Goal: Transaction & Acquisition: Purchase product/service

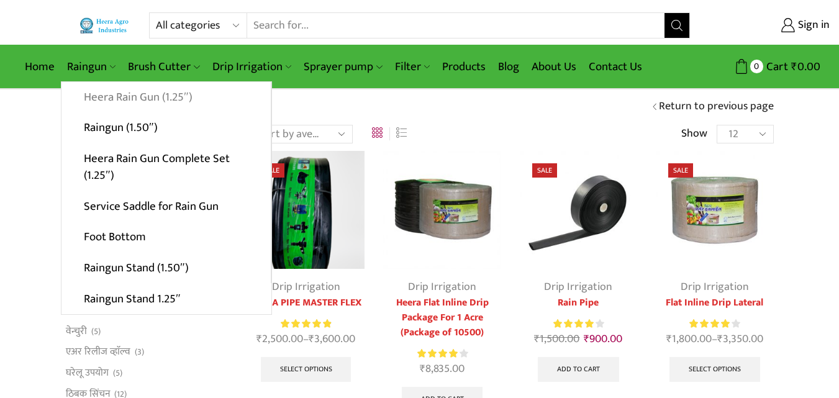
click at [117, 93] on link "Heera Rain Gun (1.25″)" at bounding box center [165, 97] width 209 height 31
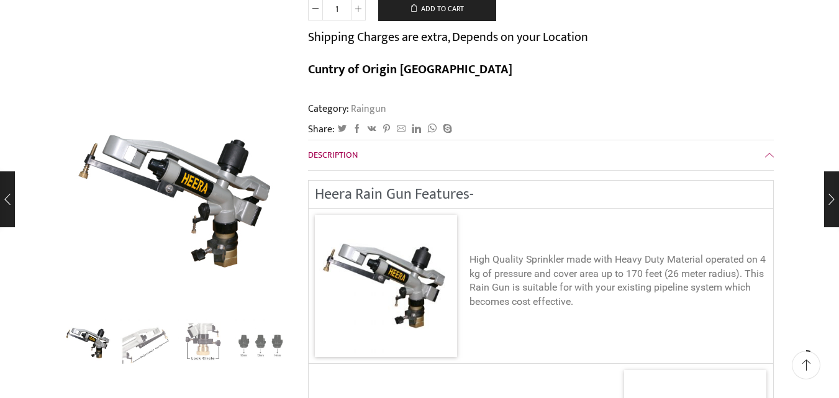
scroll to position [559, 0]
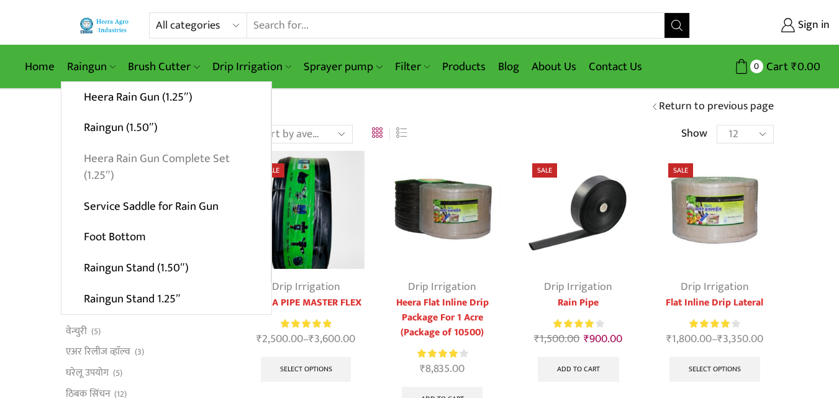
click at [129, 163] on link "Heera Rain Gun Complete Set (1.25″)" at bounding box center [165, 167] width 209 height 48
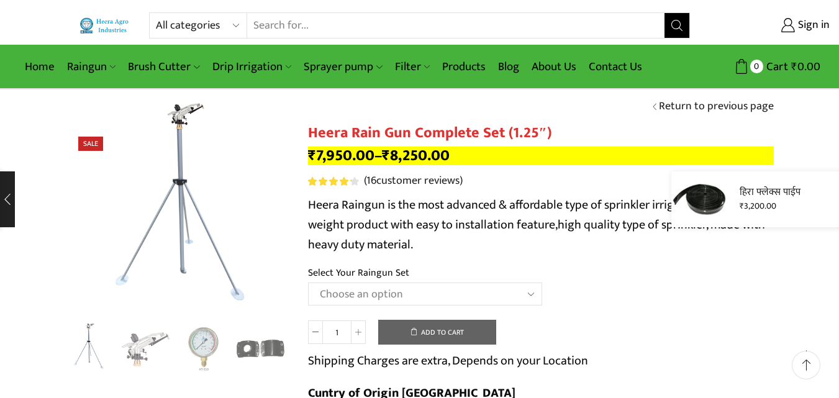
scroll to position [186, 0]
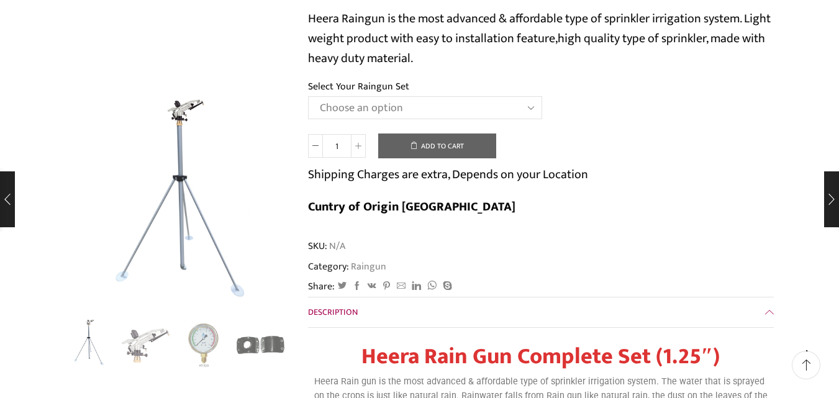
click at [527, 104] on select "Choose an option Raingun Set for 2'' PVC Pipe Raingun Set for 2.5'' PVC Pipe Ra…" at bounding box center [425, 107] width 234 height 23
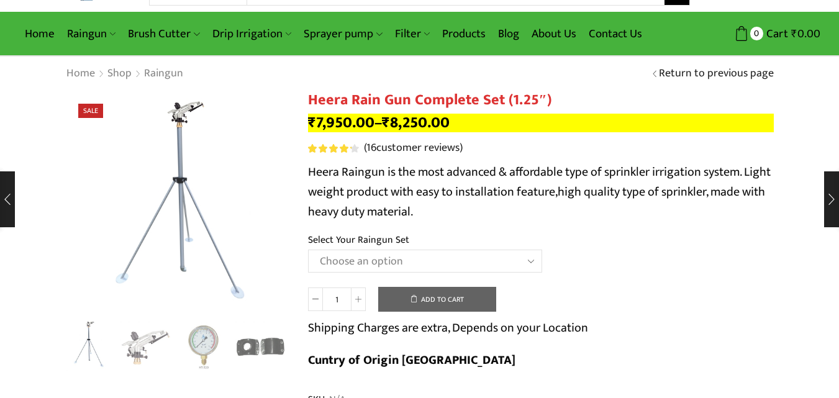
scroll to position [0, 0]
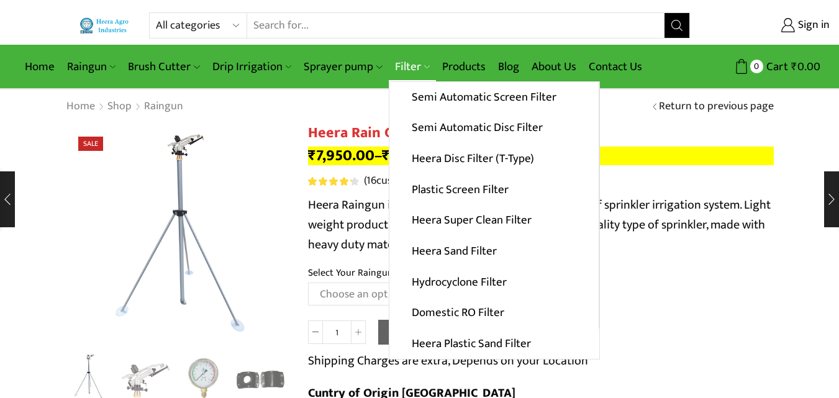
click at [416, 62] on link "Filter" at bounding box center [412, 66] width 47 height 29
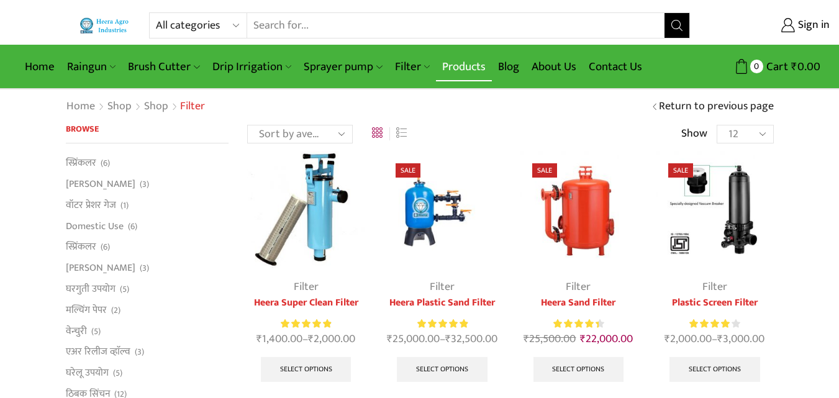
click at [476, 62] on link "Products" at bounding box center [464, 66] width 56 height 29
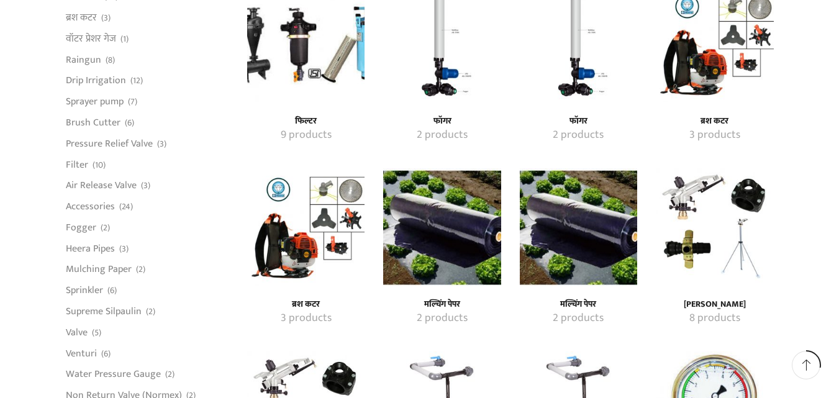
scroll to position [932, 0]
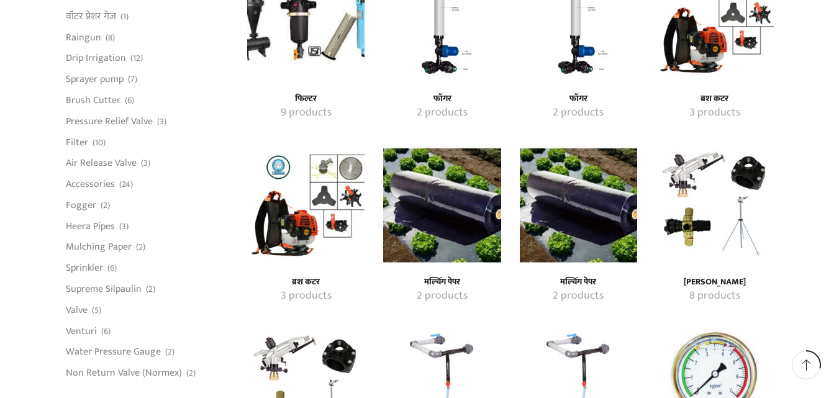
click at [461, 241] on img "Visit product category मल्चिंग पेपर" at bounding box center [441, 204] width 117 height 117
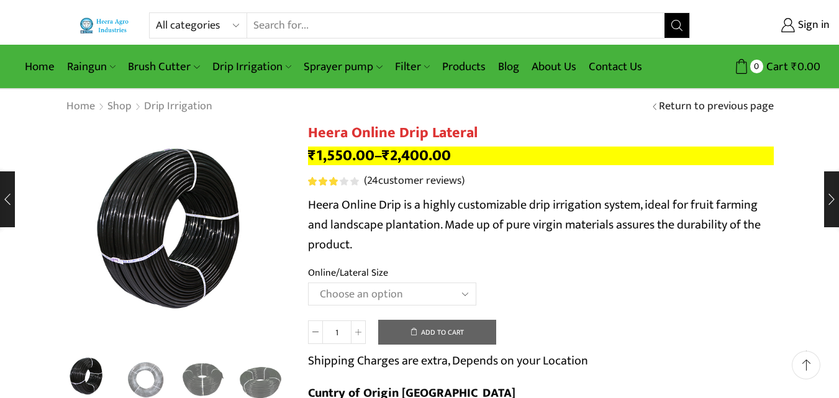
scroll to position [62, 0]
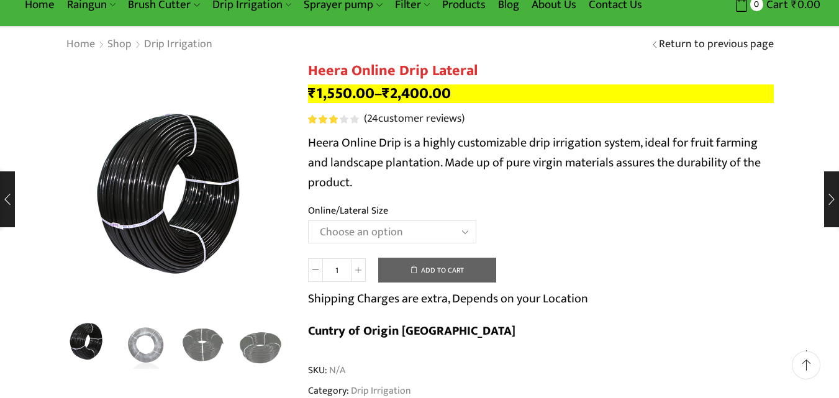
click at [463, 229] on select "Choose an option Heera Online 16MM Heera Online GOLD 16MM Heera Online 12MM Hee…" at bounding box center [392, 232] width 168 height 23
click at [308, 221] on select "Choose an option Heera Online 16MM Heera Online GOLD 16MM Heera Online 12MM Hee…" at bounding box center [392, 232] width 168 height 23
select select "Heera Online 16MM"
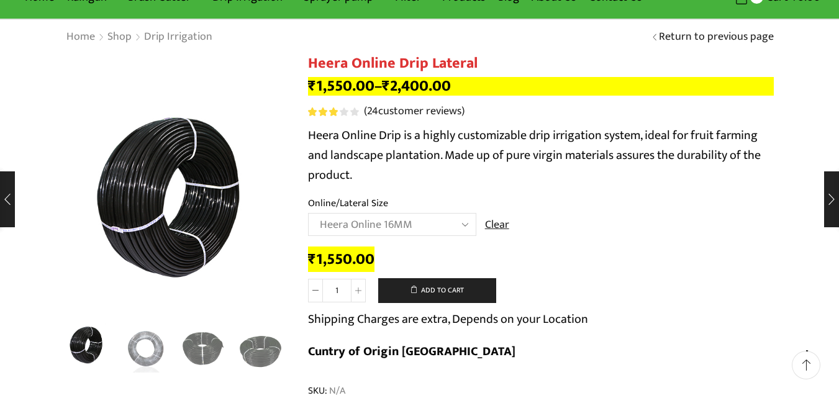
scroll to position [0, 0]
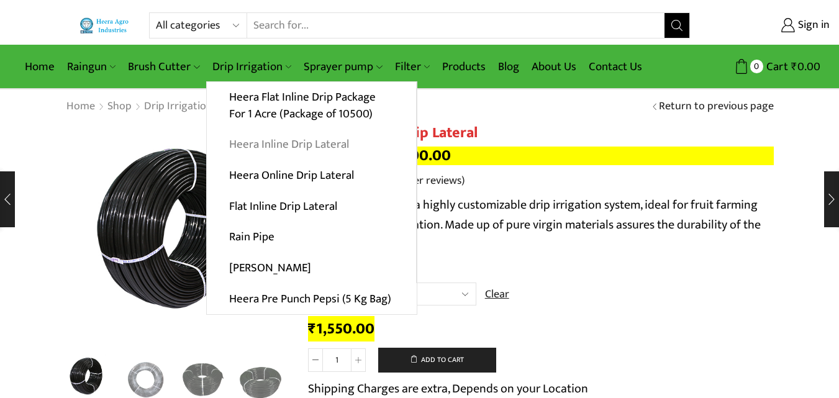
click at [248, 142] on link "Heera Inline Drip Lateral" at bounding box center [311, 144] width 209 height 31
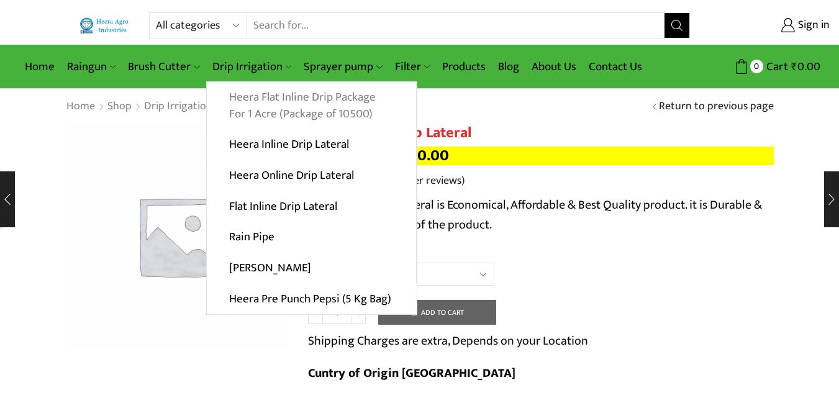
click at [265, 96] on link "Heera Flat Inline Drip Package For 1 Acre (Package of 10500)" at bounding box center [311, 106] width 209 height 48
click at [293, 105] on link "Heera Flat Inline Drip Package For 1 Acre (Package of 10500)" at bounding box center [311, 106] width 209 height 48
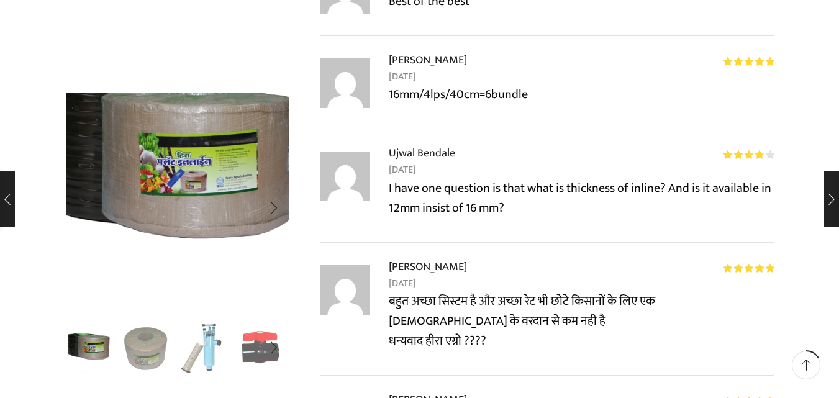
scroll to position [2112, 0]
